Goal: Contribute content: Add original content to the website for others to see

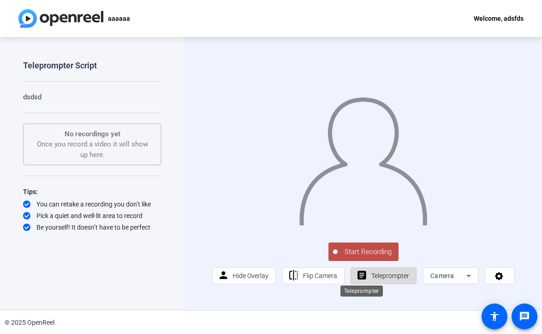
click at [365, 279] on mat-icon "article" at bounding box center [362, 276] width 12 height 12
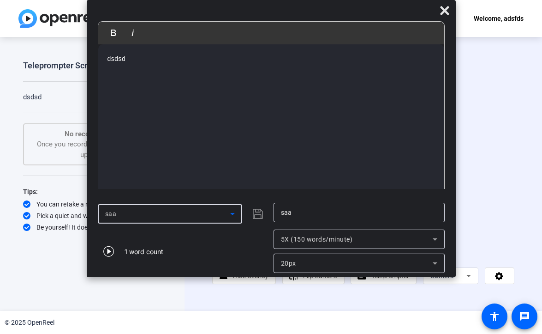
click at [208, 214] on div "saa" at bounding box center [167, 213] width 125 height 11
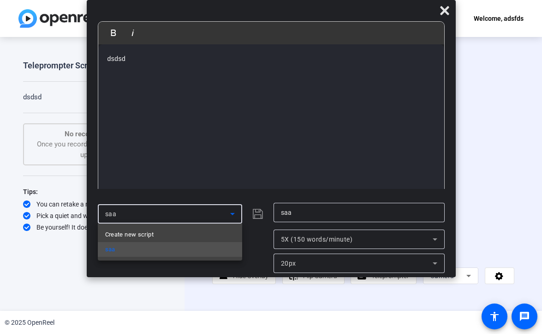
click at [447, 8] on div at bounding box center [271, 167] width 542 height 334
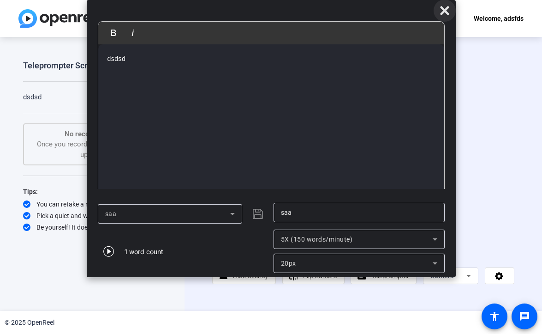
click at [444, 9] on icon at bounding box center [444, 10] width 9 height 9
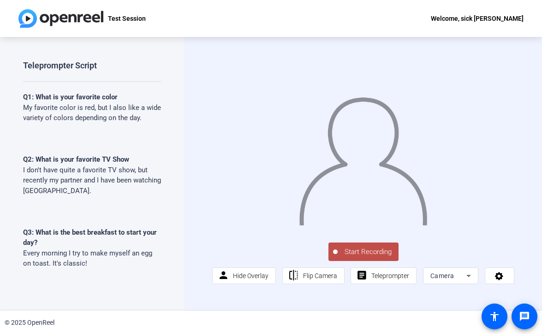
click at [383, 263] on div "Start Recording person Hide Overlay flip Flip Camera article Teleprompter Camera" at bounding box center [363, 261] width 302 height 43
click at [383, 269] on span "Teleprompter" at bounding box center [391, 276] width 38 height 18
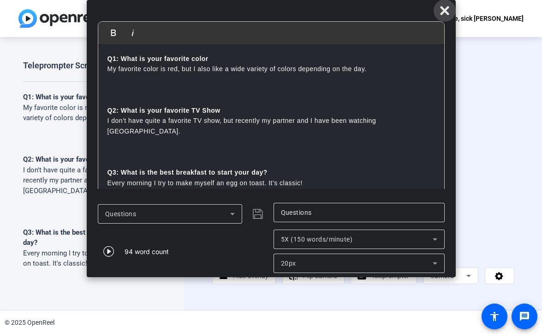
click at [442, 12] on icon at bounding box center [444, 10] width 9 height 9
